Goal: Task Accomplishment & Management: Manage account settings

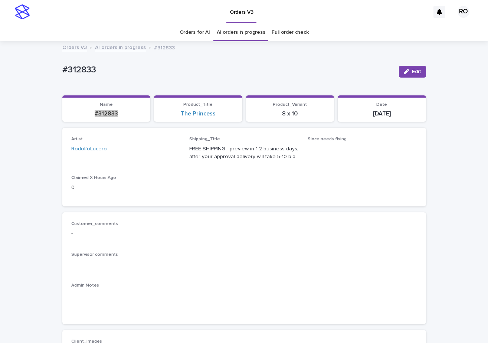
scroll to position [24, 0]
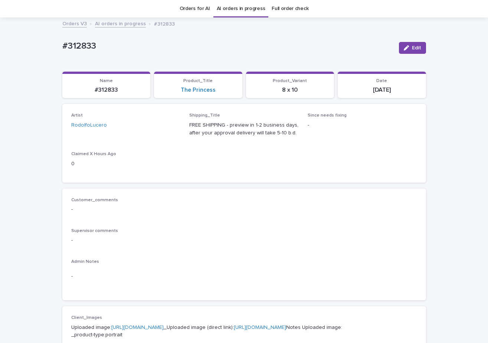
drag, startPoint x: 269, startPoint y: 44, endPoint x: 229, endPoint y: 39, distance: 40.5
click at [269, 44] on p "#312833" at bounding box center [227, 46] width 331 height 11
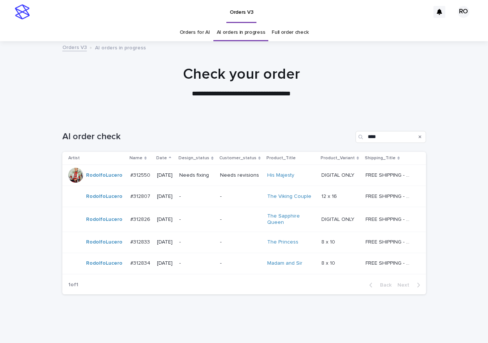
click at [201, 177] on p "Needs fixing" at bounding box center [196, 175] width 35 height 6
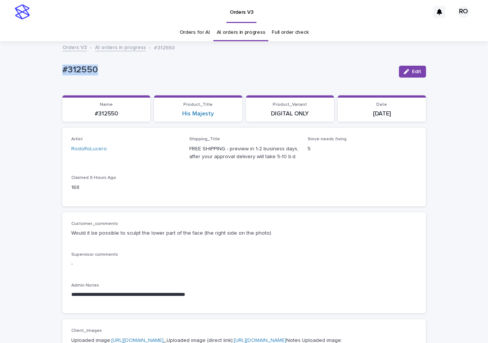
drag, startPoint x: 108, startPoint y: 69, endPoint x: 55, endPoint y: 75, distance: 53.4
copy p "#312550"
click at [418, 72] on button "Edit" at bounding box center [412, 72] width 27 height 12
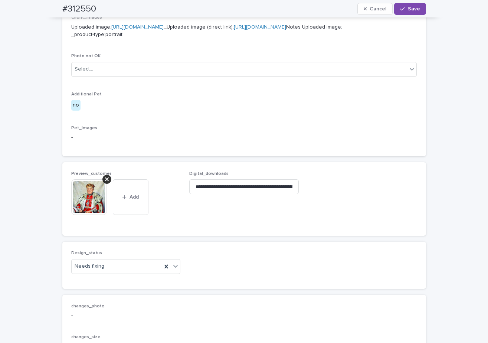
scroll to position [331, 0]
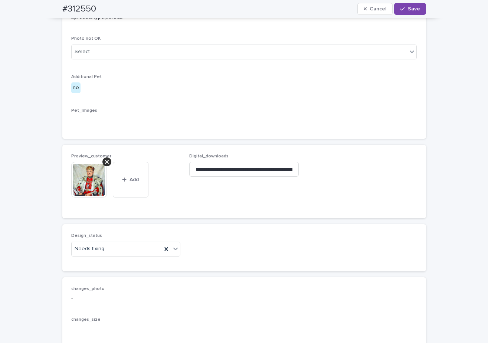
drag, startPoint x: 104, startPoint y: 209, endPoint x: 104, endPoint y: 219, distance: 10.0
click at [105, 164] on icon at bounding box center [107, 162] width 4 height 4
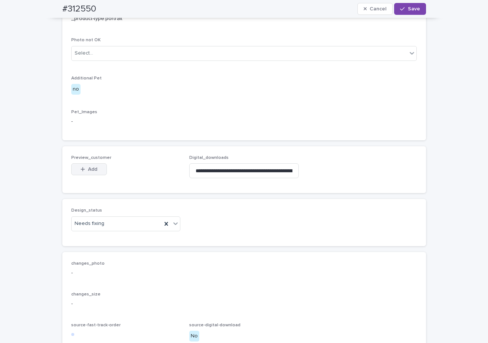
scroll to position [317, 0]
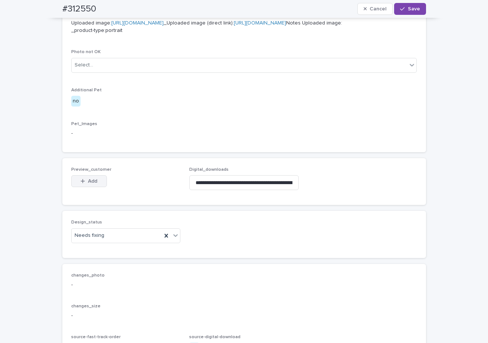
click at [96, 187] on button "Add" at bounding box center [89, 181] width 36 height 12
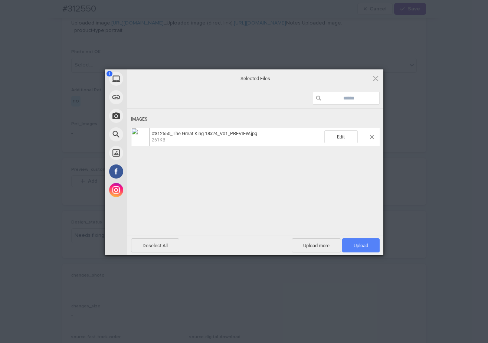
click at [367, 246] on span "Upload 1" at bounding box center [361, 246] width 14 height 6
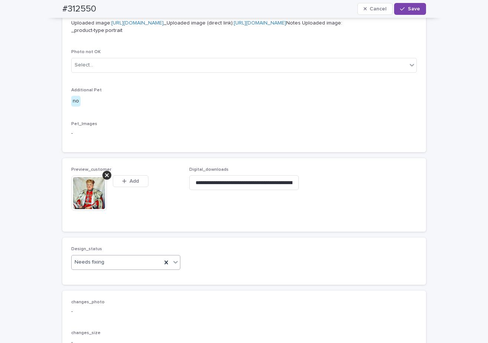
scroll to position [331, 0]
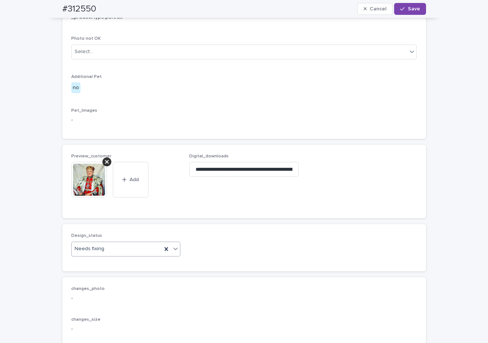
drag, startPoint x: 176, startPoint y: 299, endPoint x: 169, endPoint y: 296, distance: 7.7
click at [175, 255] on div at bounding box center [175, 248] width 9 height 13
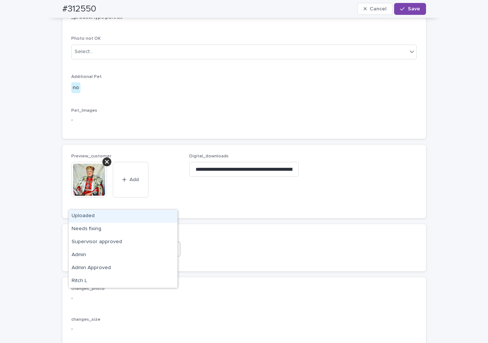
click at [152, 217] on div "Uploaded" at bounding box center [123, 216] width 109 height 13
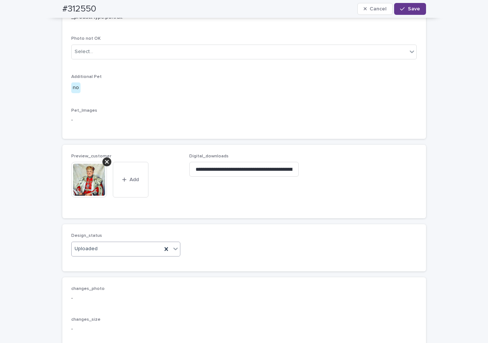
click at [415, 14] on button "Save" at bounding box center [410, 9] width 32 height 12
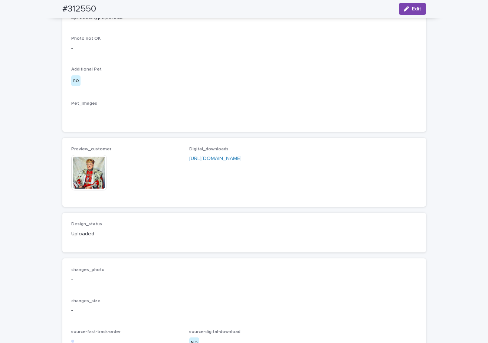
scroll to position [321, 0]
